Goal: Information Seeking & Learning: Find specific fact

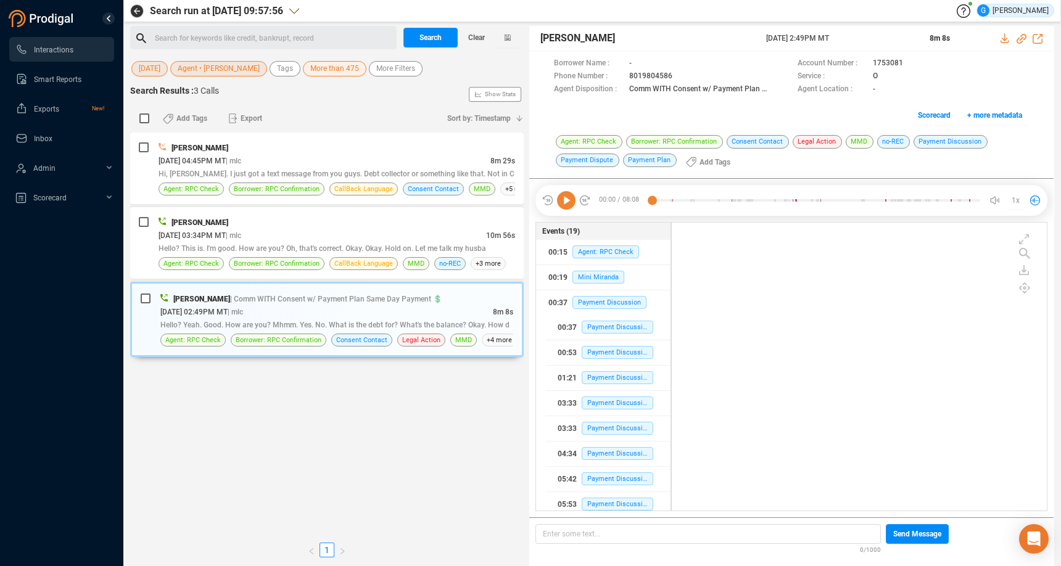
click at [152, 70] on span "[DATE]" at bounding box center [150, 68] width 22 height 15
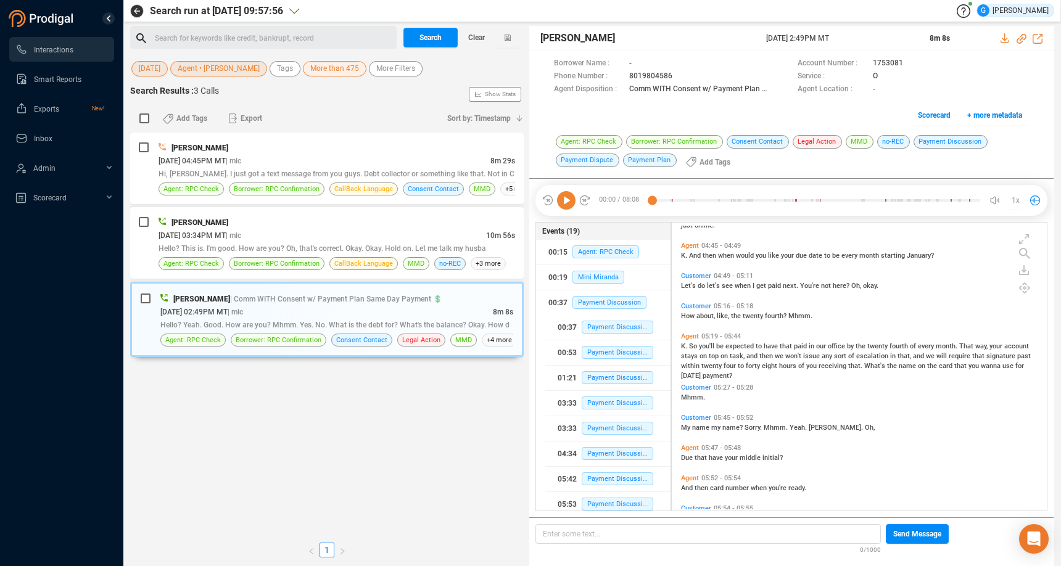
scroll to position [278, 365]
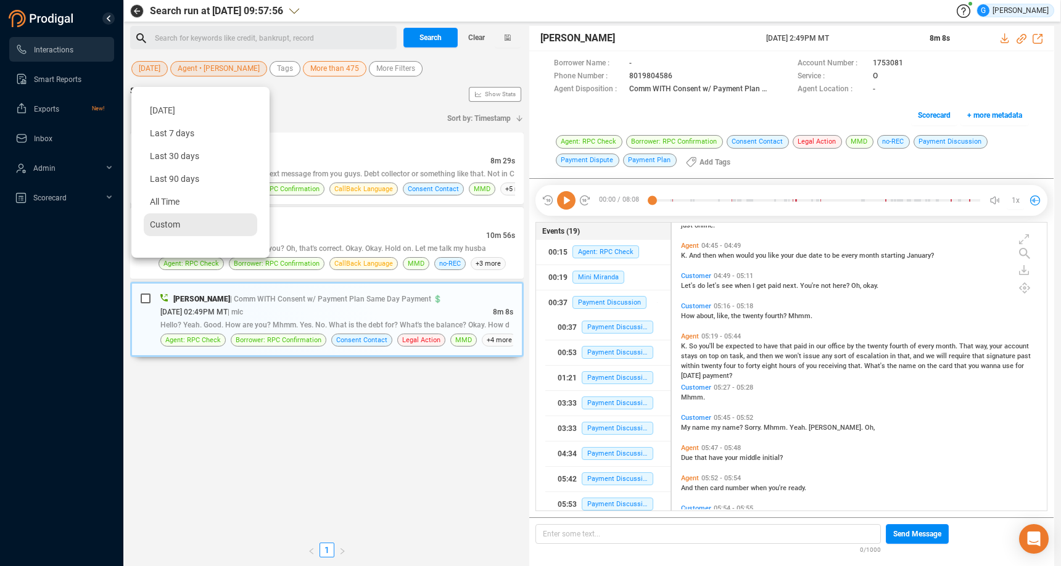
click at [174, 231] on div "Custom" at bounding box center [200, 224] width 113 height 23
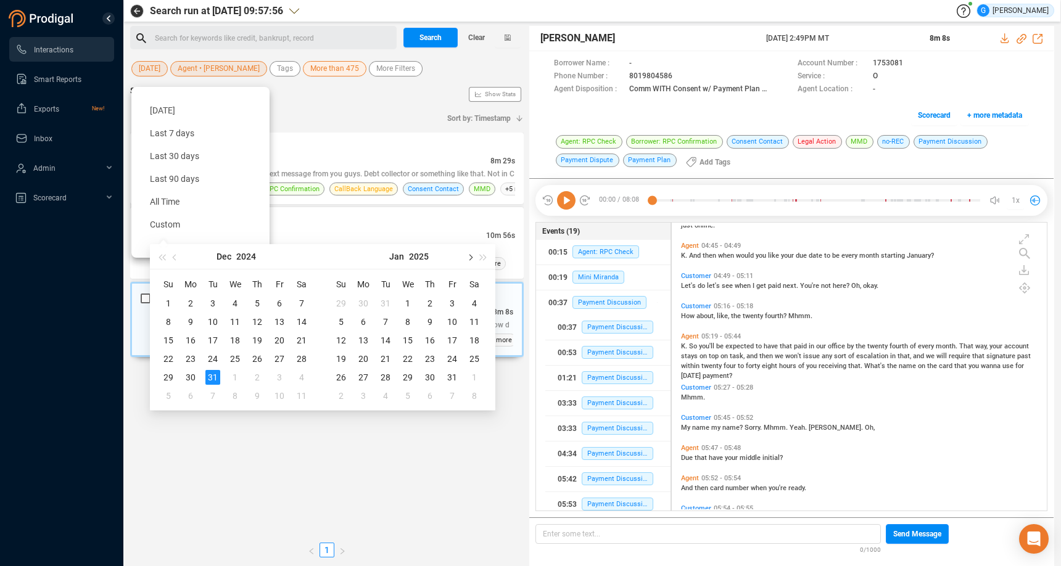
click at [473, 261] on button "button" at bounding box center [469, 256] width 14 height 25
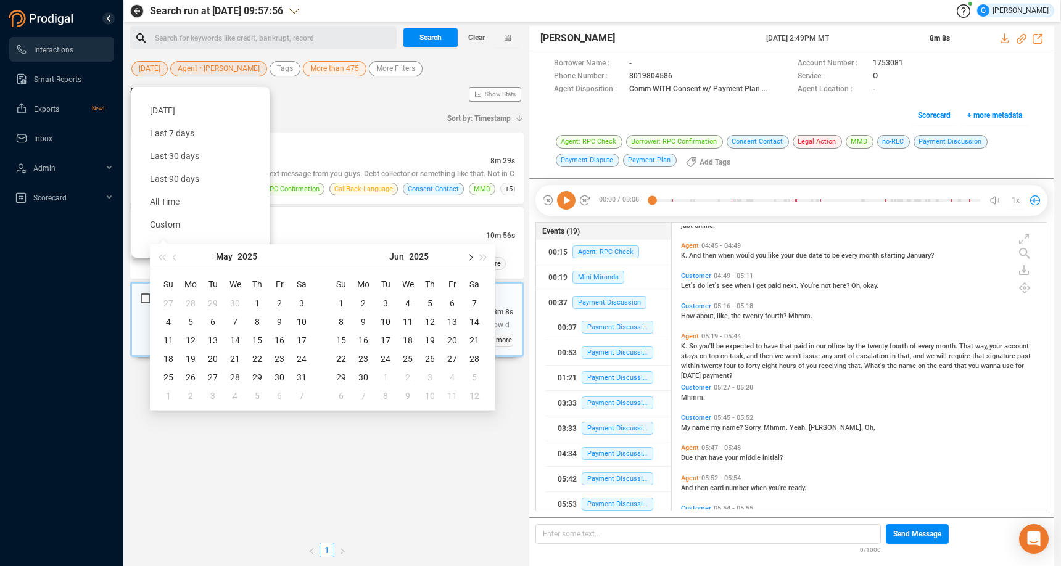
click at [473, 261] on button "button" at bounding box center [469, 256] width 14 height 25
type input "[DATE]"
click at [386, 340] on div "12" at bounding box center [385, 340] width 15 height 15
click at [165, 225] on span "Custom" at bounding box center [165, 225] width 30 height 10
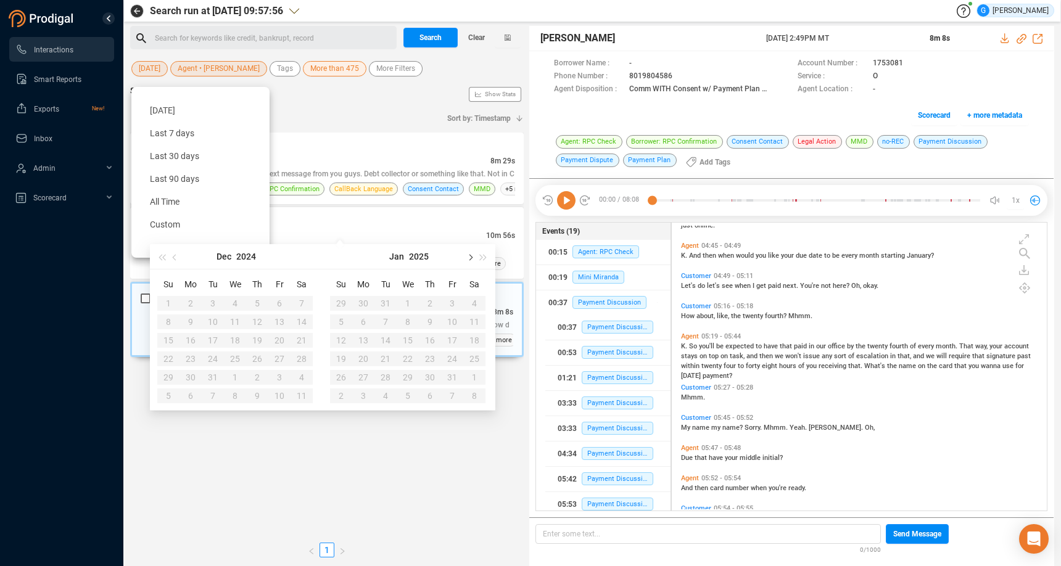
click at [470, 258] on span "button" at bounding box center [469, 257] width 6 height 6
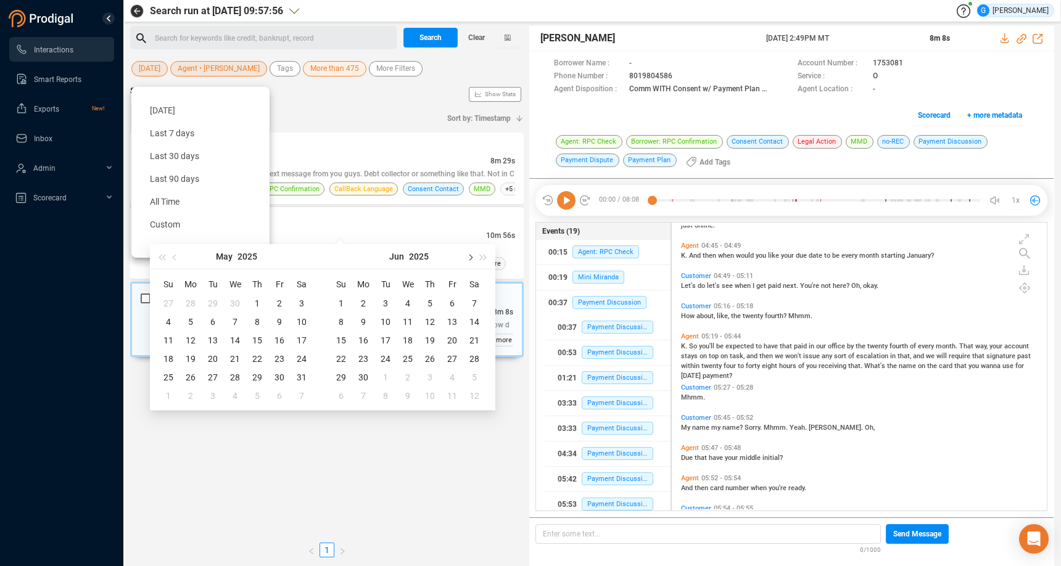
click at [470, 258] on span "button" at bounding box center [469, 257] width 6 height 6
type input "[DATE]"
click at [385, 340] on div "12" at bounding box center [385, 340] width 15 height 15
click at [387, 339] on div "12" at bounding box center [385, 340] width 15 height 15
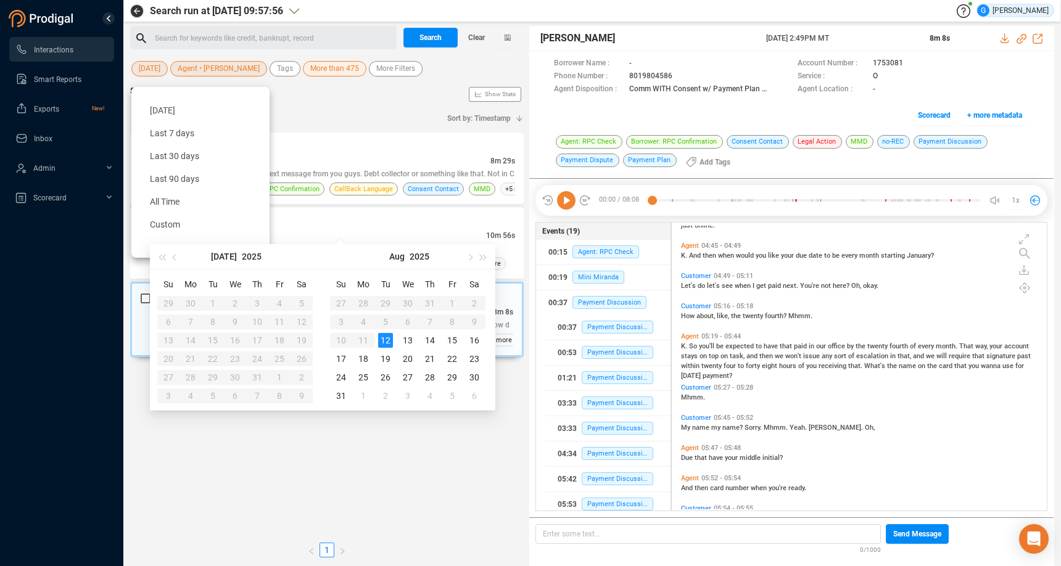
click at [385, 342] on div "12" at bounding box center [385, 340] width 15 height 15
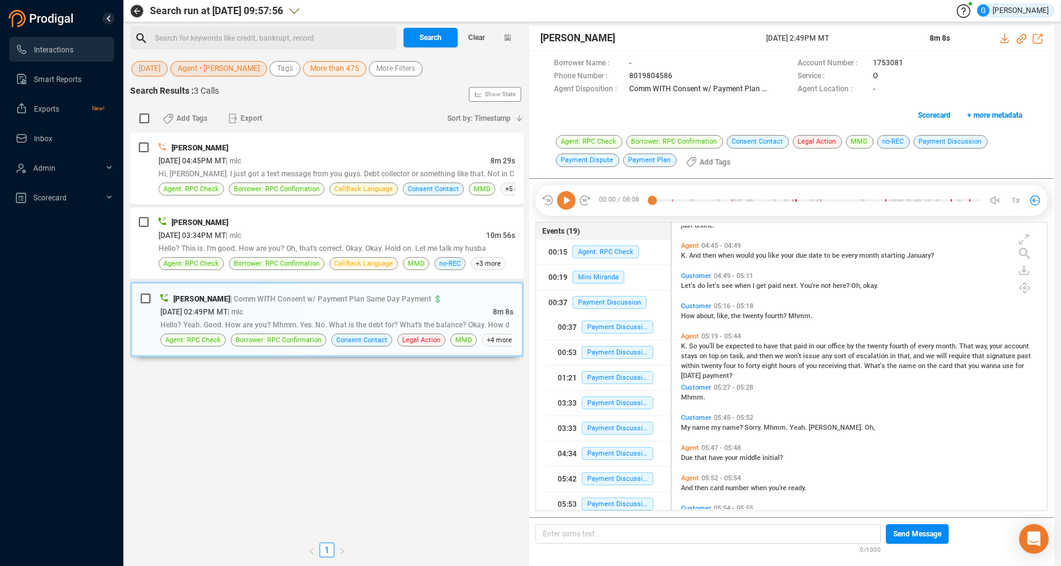
click at [226, 67] on span "Agent • [PERSON_NAME]" at bounding box center [219, 68] width 82 height 15
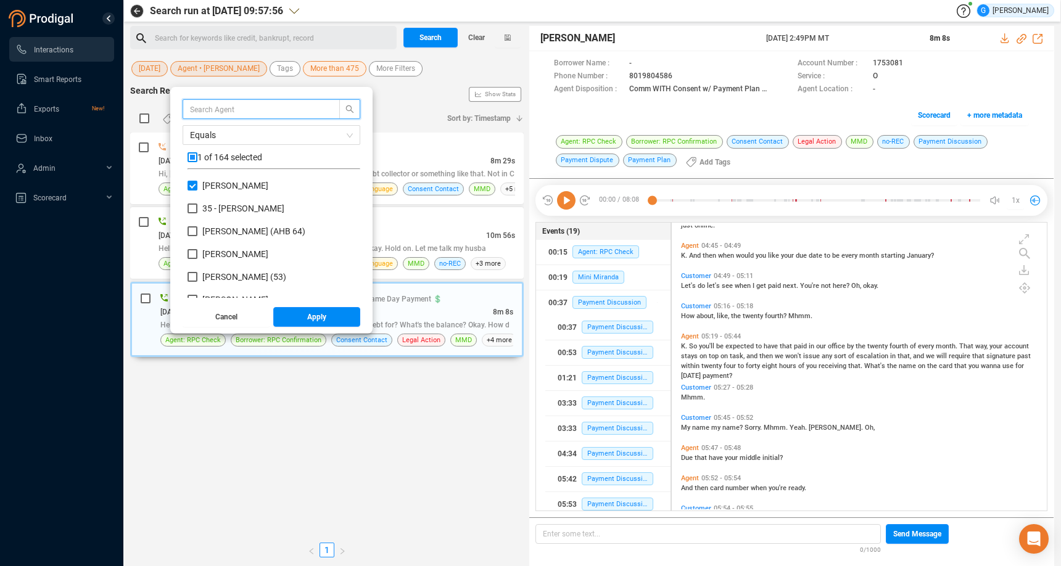
scroll to position [108, 162]
click at [195, 158] on input "checkbox" at bounding box center [192, 157] width 10 height 10
checkbox input "true"
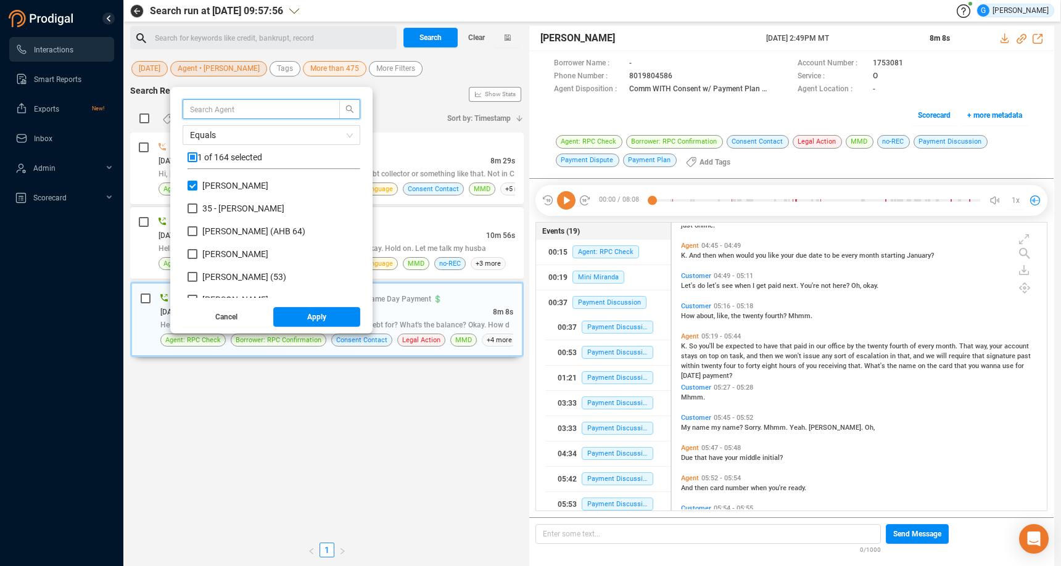
checkbox input "true"
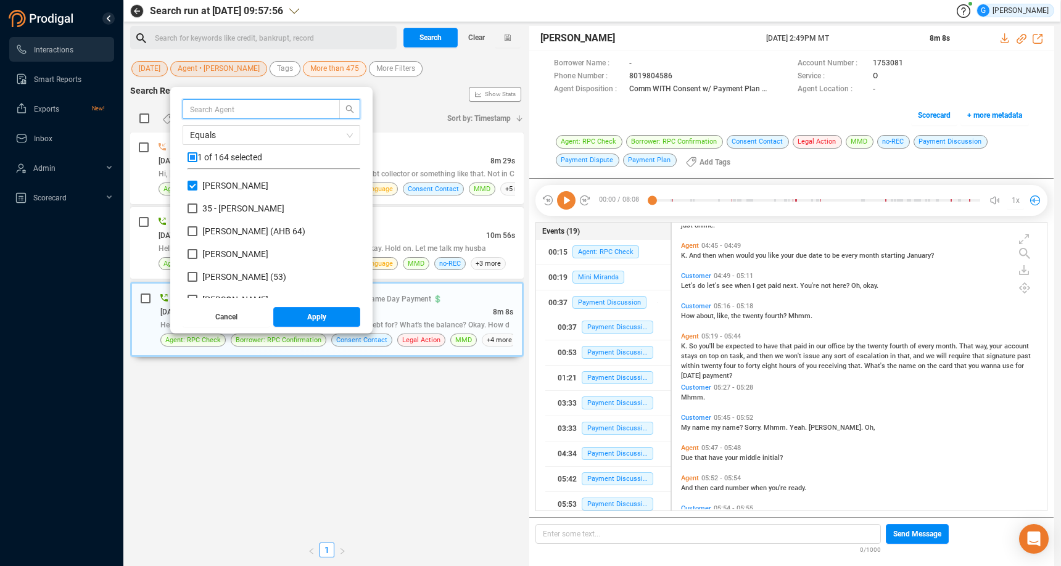
checkbox input "true"
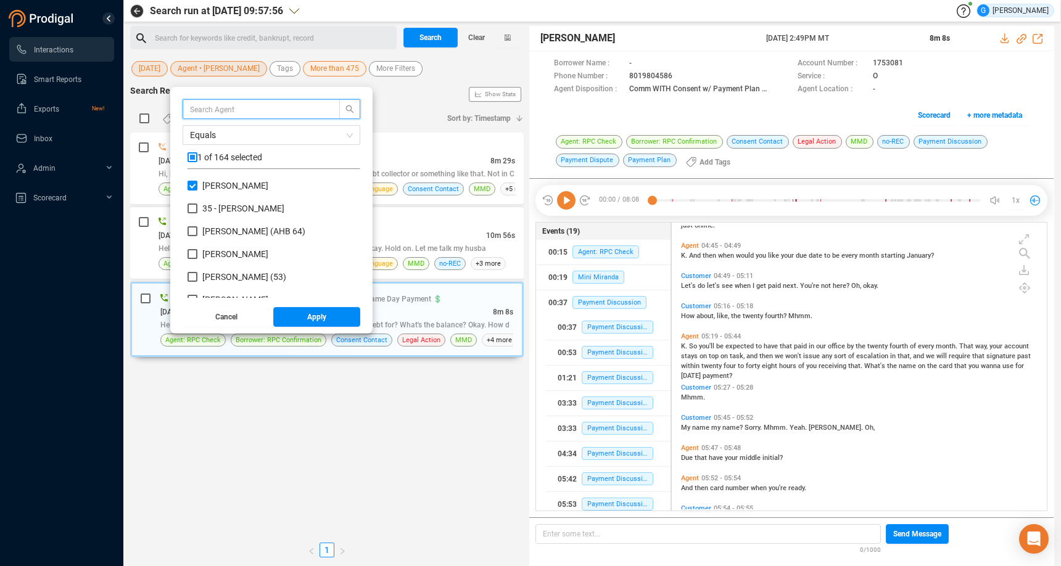
checkbox input "true"
click at [195, 158] on input "checkbox" at bounding box center [192, 157] width 10 height 10
checkbox input "false"
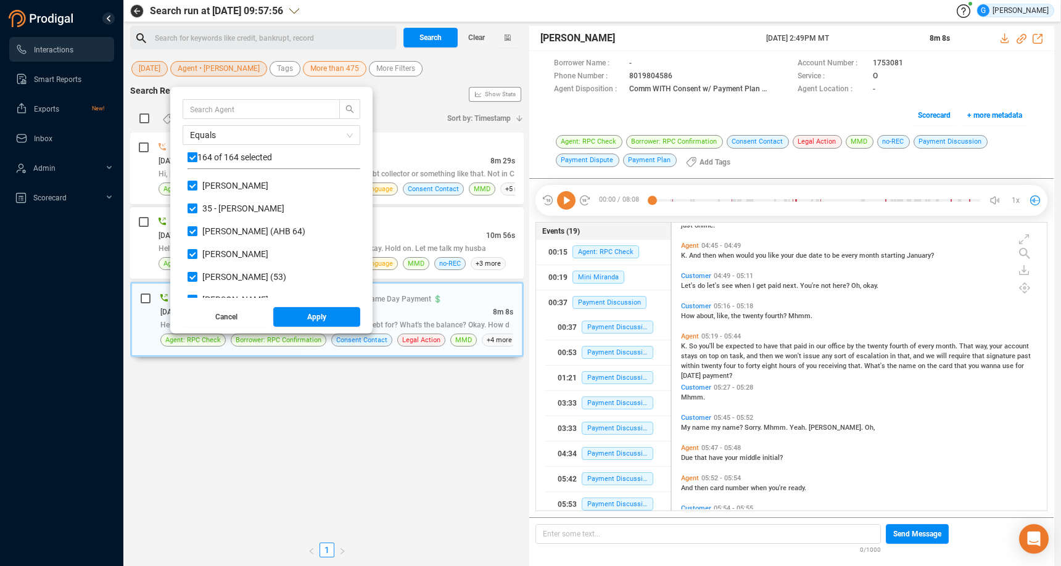
checkbox input "false"
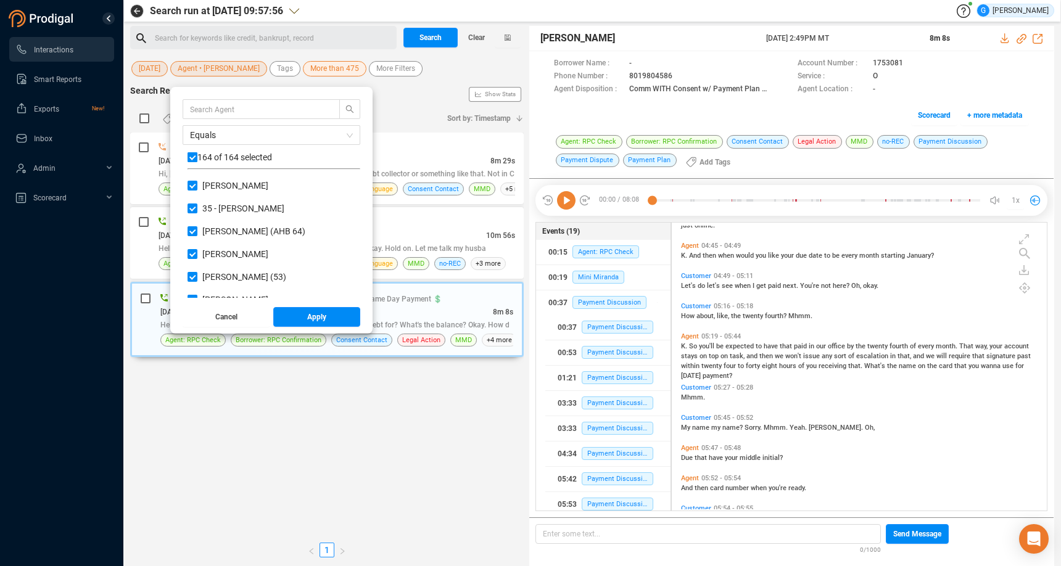
checkbox input "false"
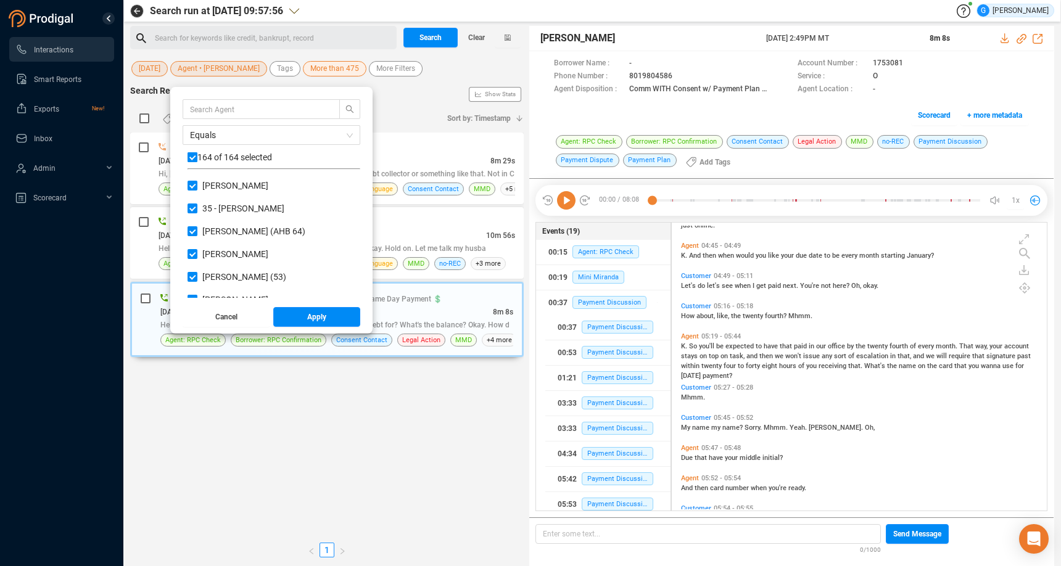
checkbox input "false"
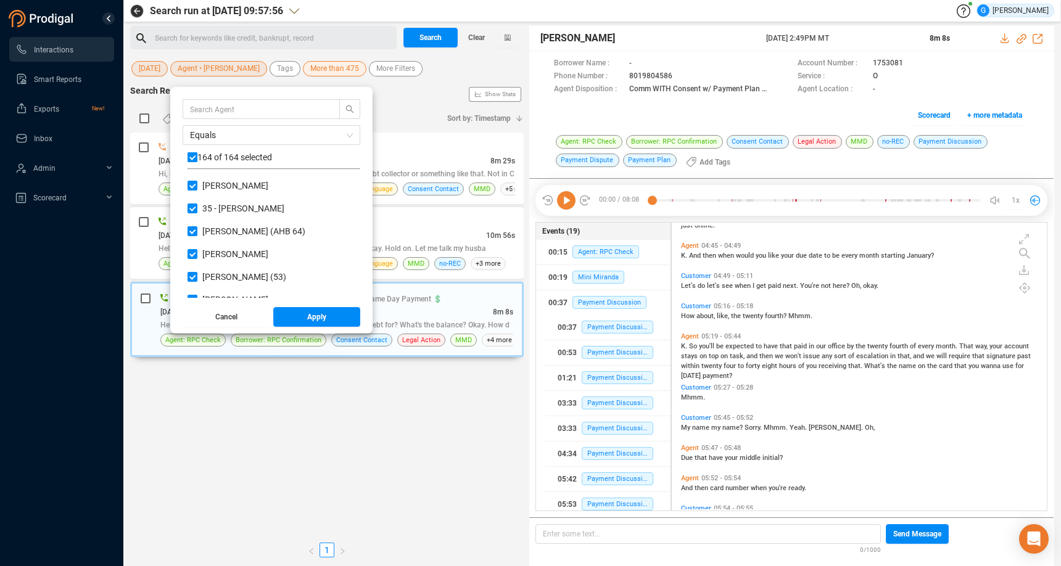
checkbox input "false"
drag, startPoint x: 216, startPoint y: 109, endPoint x: 226, endPoint y: 112, distance: 10.0
click at [218, 110] on input "text" at bounding box center [255, 109] width 131 height 14
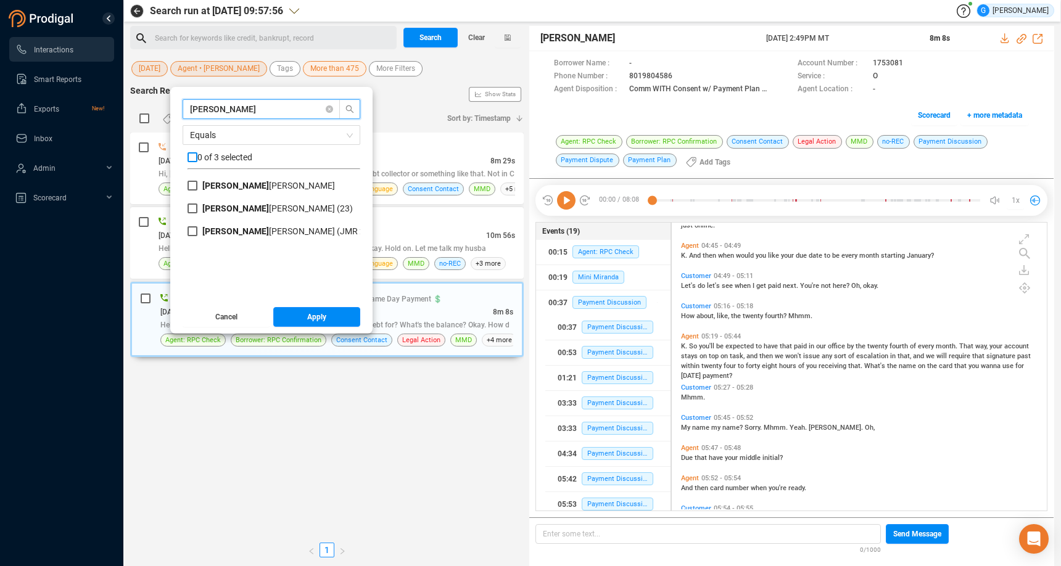
type input "[PERSON_NAME]"
drag, startPoint x: 194, startPoint y: 158, endPoint x: 219, endPoint y: 168, distance: 27.4
click at [194, 158] on input "checkbox" at bounding box center [192, 157] width 10 height 10
checkbox input "true"
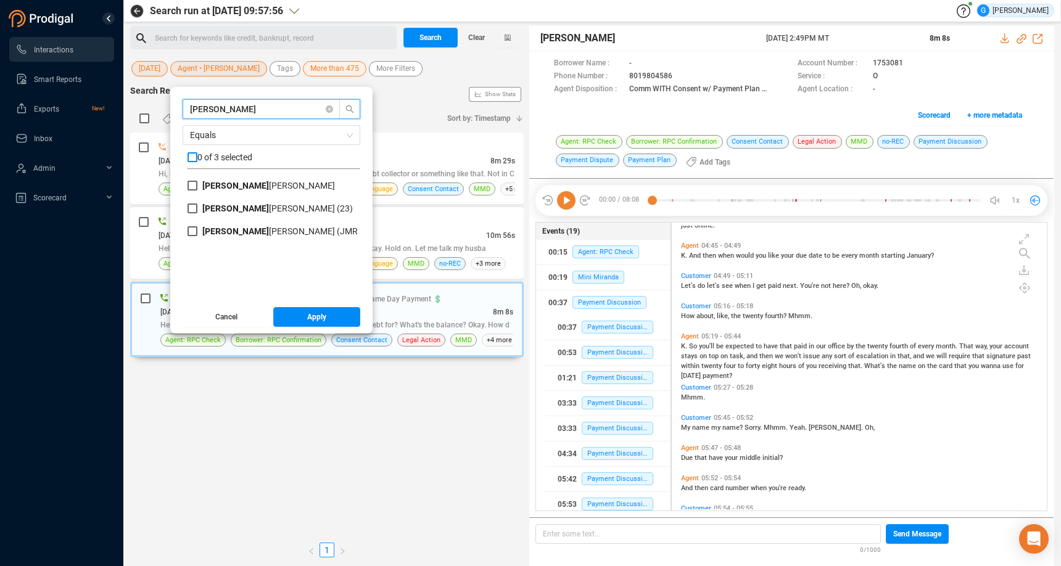
checkbox input "true"
click at [302, 320] on button "Apply" at bounding box center [317, 317] width 88 height 20
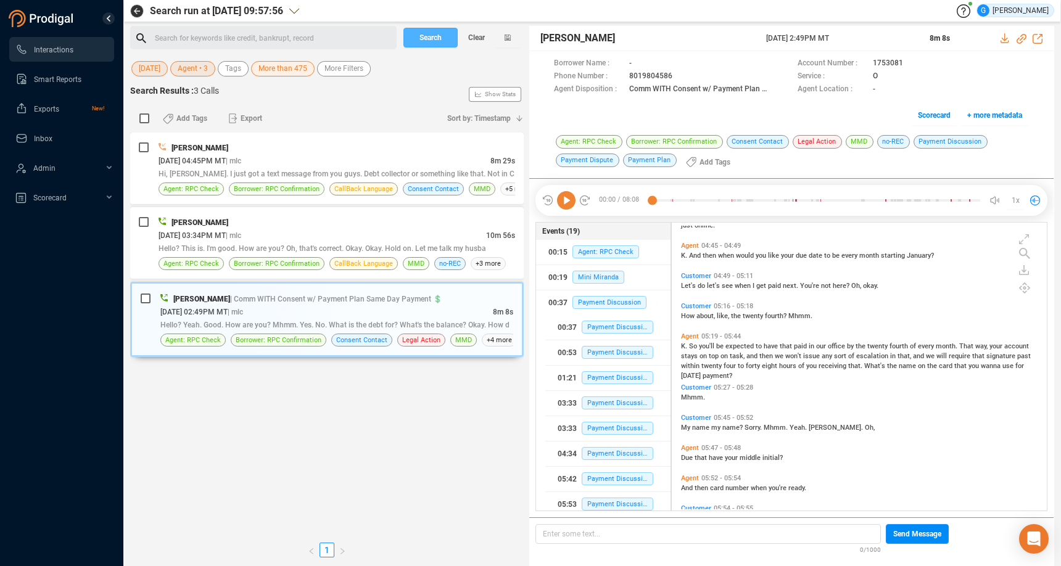
click at [416, 42] on button "Search" at bounding box center [430, 38] width 54 height 20
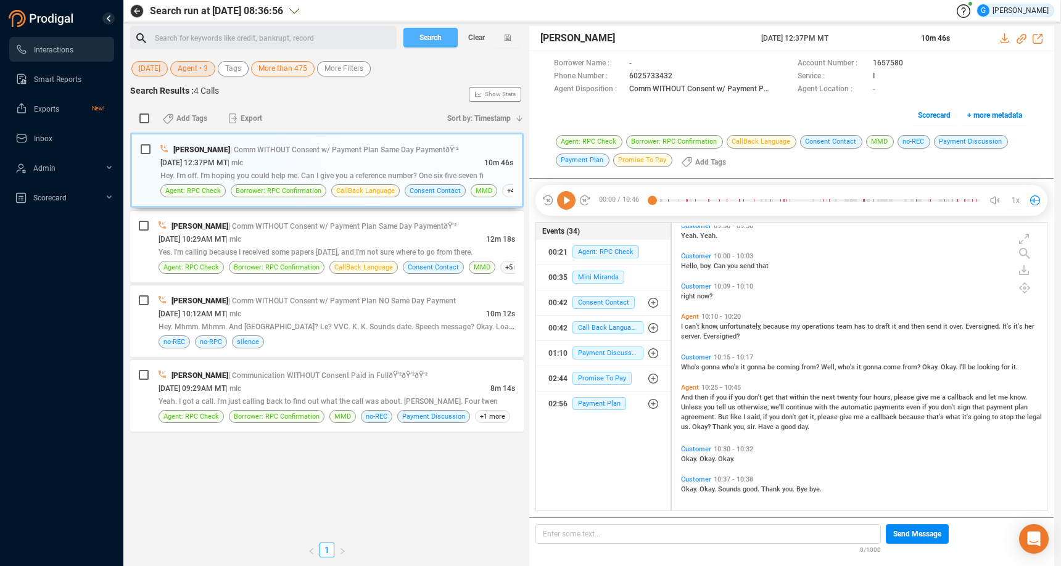
scroll to position [3515, 0]
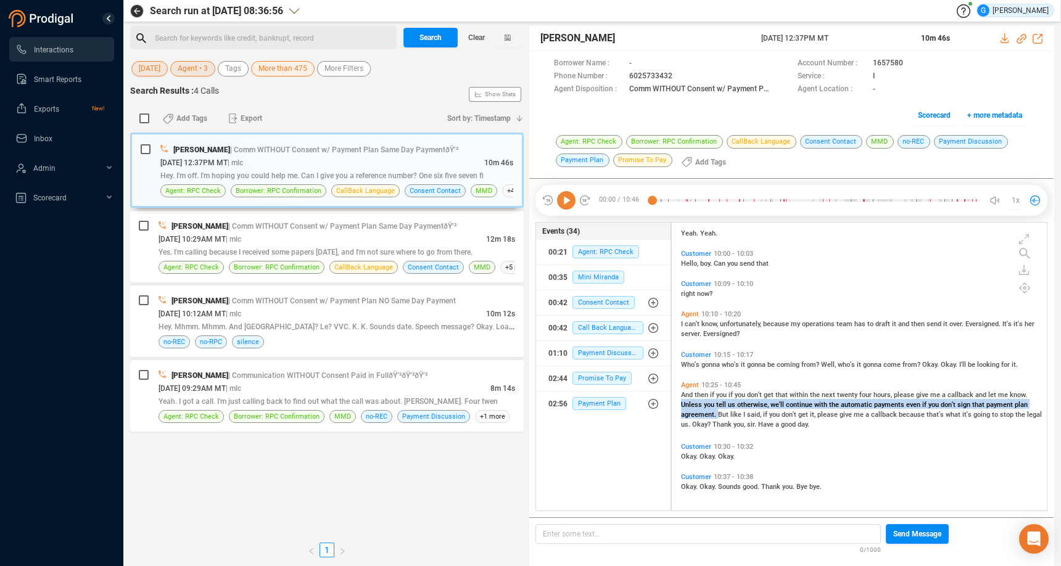
drag, startPoint x: 680, startPoint y: 400, endPoint x: 716, endPoint y: 418, distance: 41.1
click at [716, 418] on div "Agent 10:25 - 10:45 And then if you if you don't get that within the next twent…" at bounding box center [862, 405] width 369 height 54
copy span "Unless you tell us otherwise, we'll continue with the automatic payments even i…"
